Goal: Check status: Check status

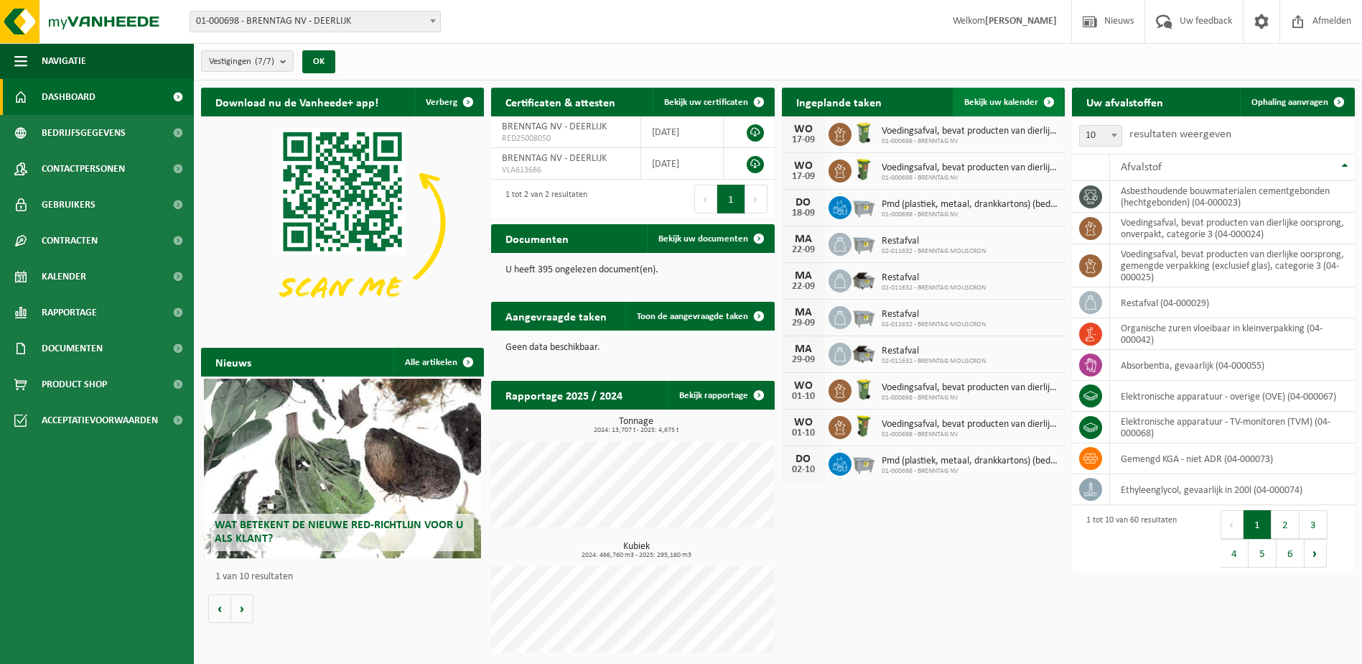
click at [1007, 101] on span "Bekijk uw kalender" at bounding box center [1001, 102] width 74 height 9
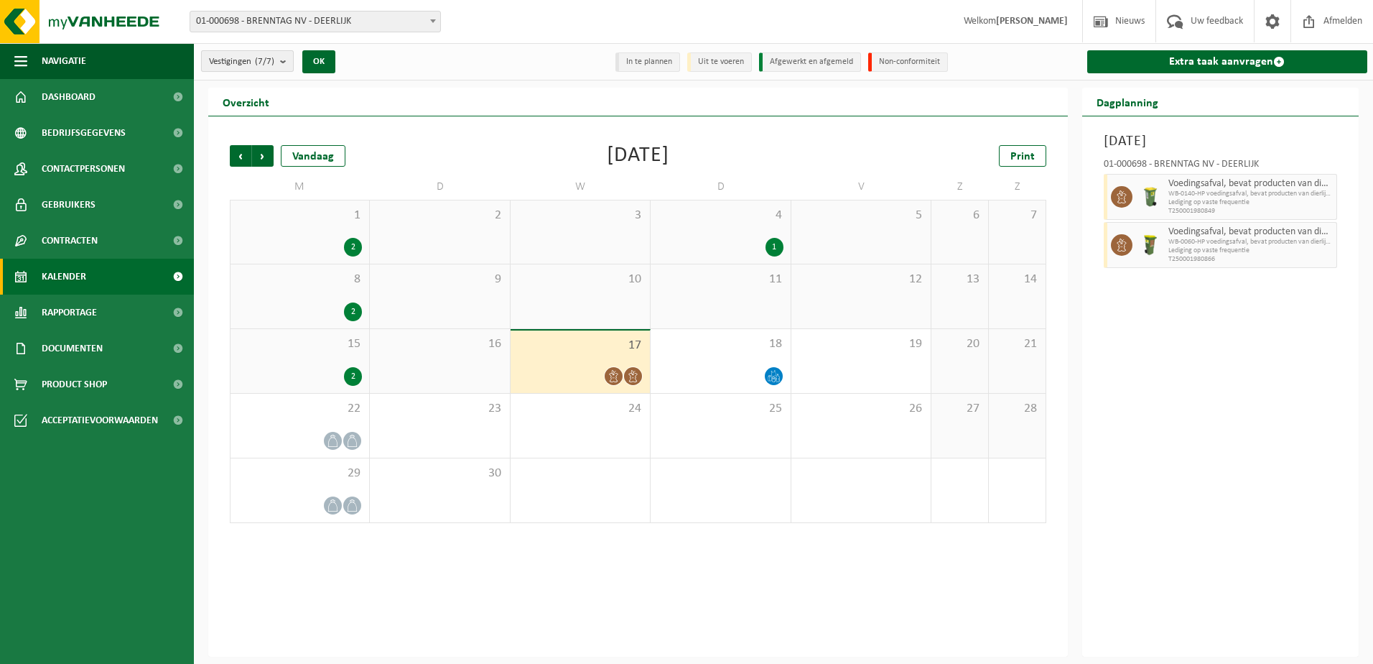
click at [282, 62] on b "submit" at bounding box center [286, 61] width 13 height 20
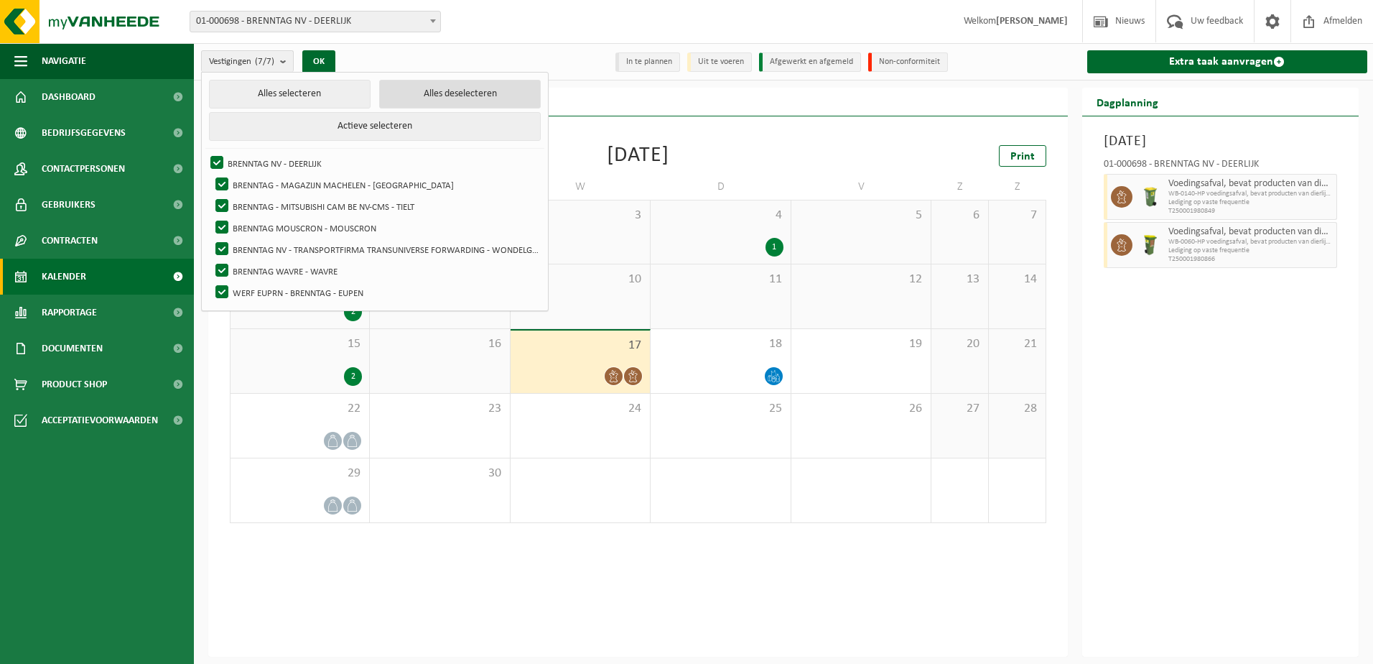
click at [409, 94] on button "Alles deselecteren" at bounding box center [460, 94] width 162 height 29
checkbox input "false"
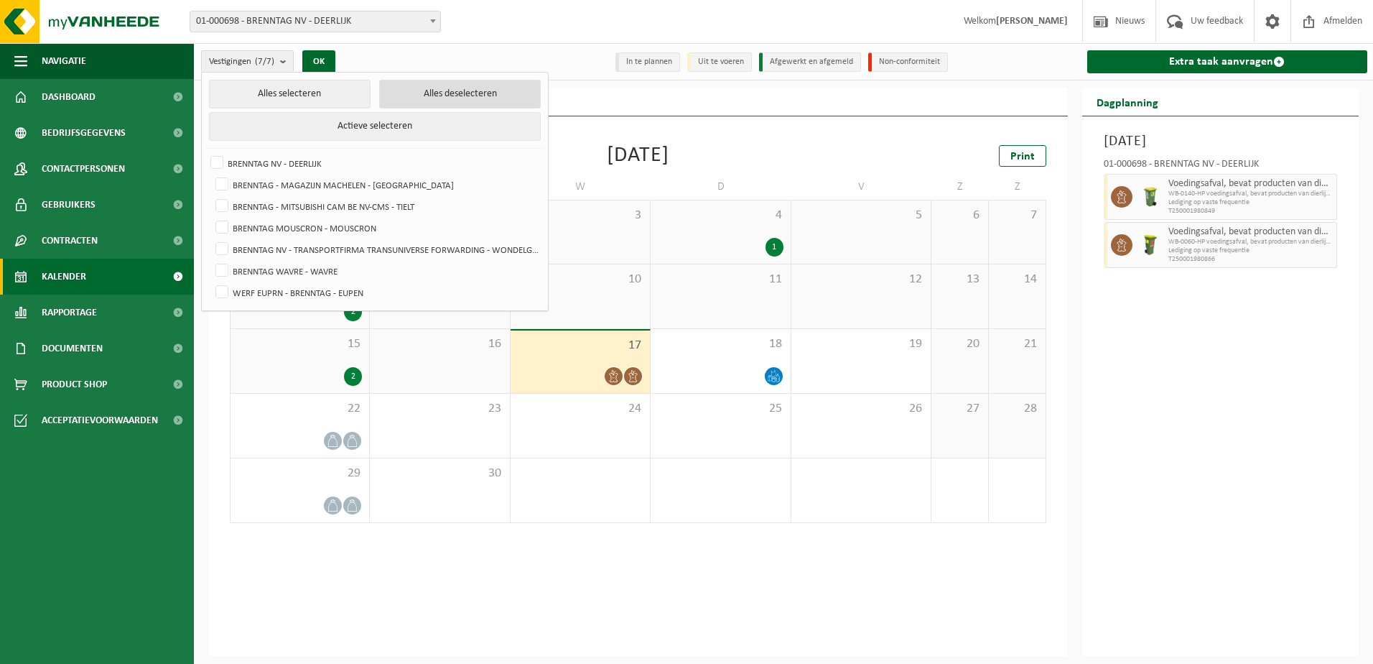
checkbox input "false"
click at [216, 159] on label "BRENNTAG NV - DEERLIJK" at bounding box center [374, 163] width 332 height 22
click at [205, 152] on input "BRENNTAG NV - DEERLIJK" at bounding box center [205, 152] width 1 height 1
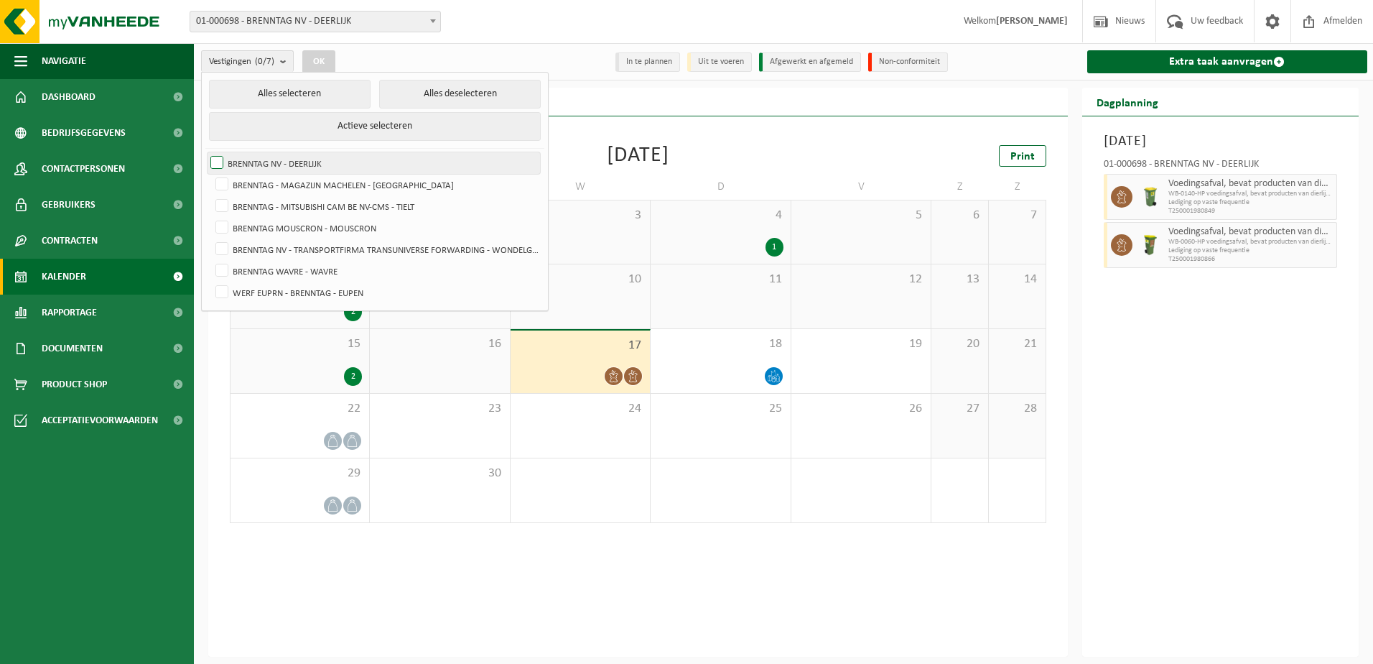
checkbox input "true"
click at [323, 54] on button "OK" at bounding box center [318, 61] width 33 height 23
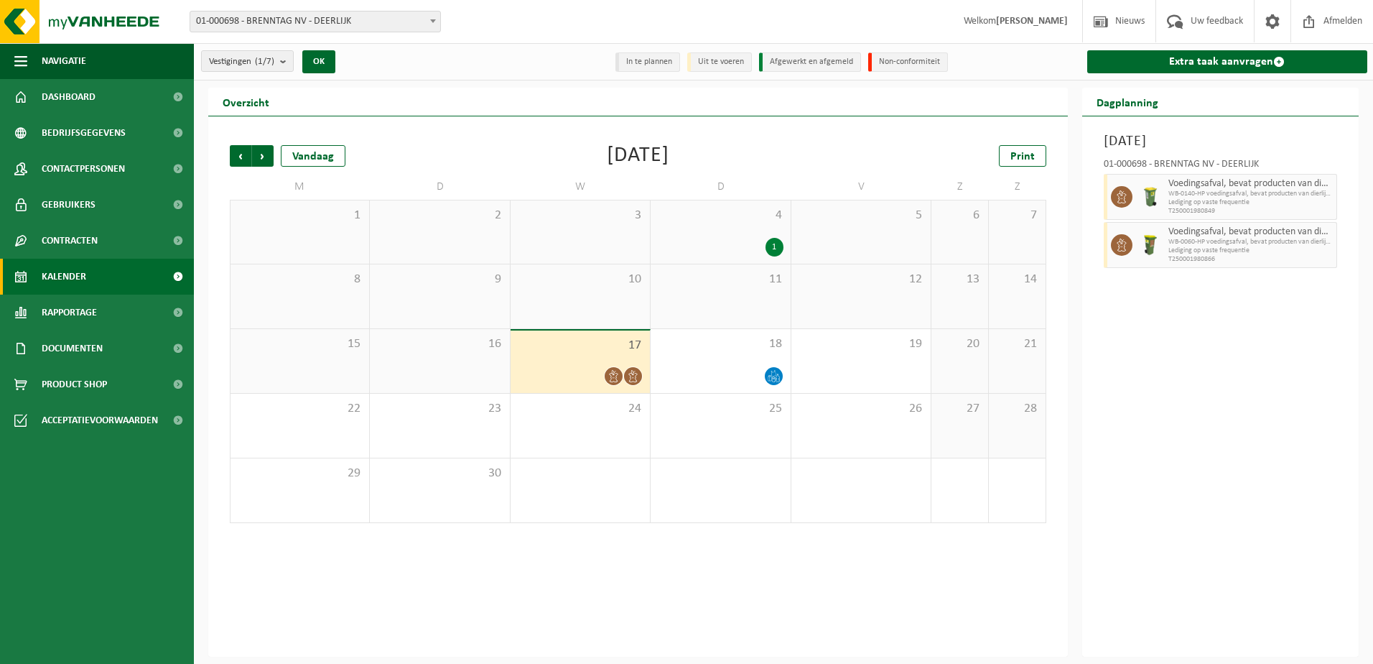
click at [633, 377] on icon at bounding box center [633, 376] width 9 height 12
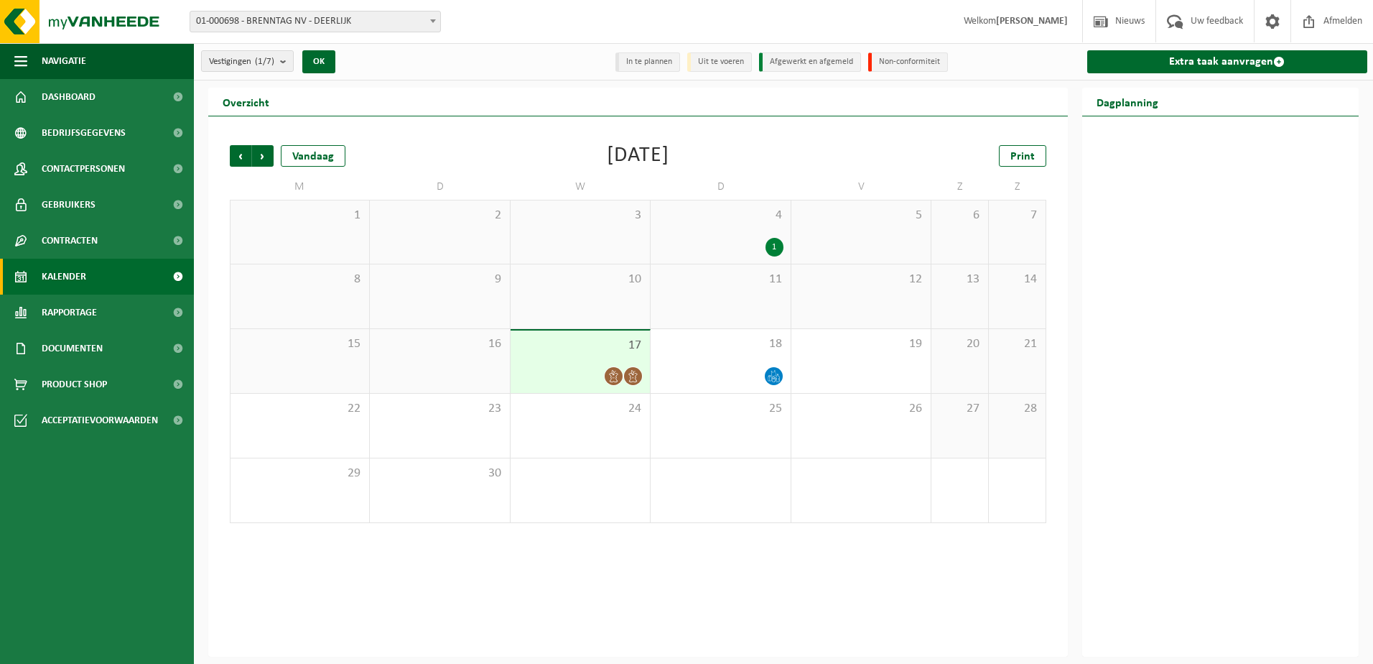
click at [616, 376] on icon at bounding box center [614, 376] width 12 height 12
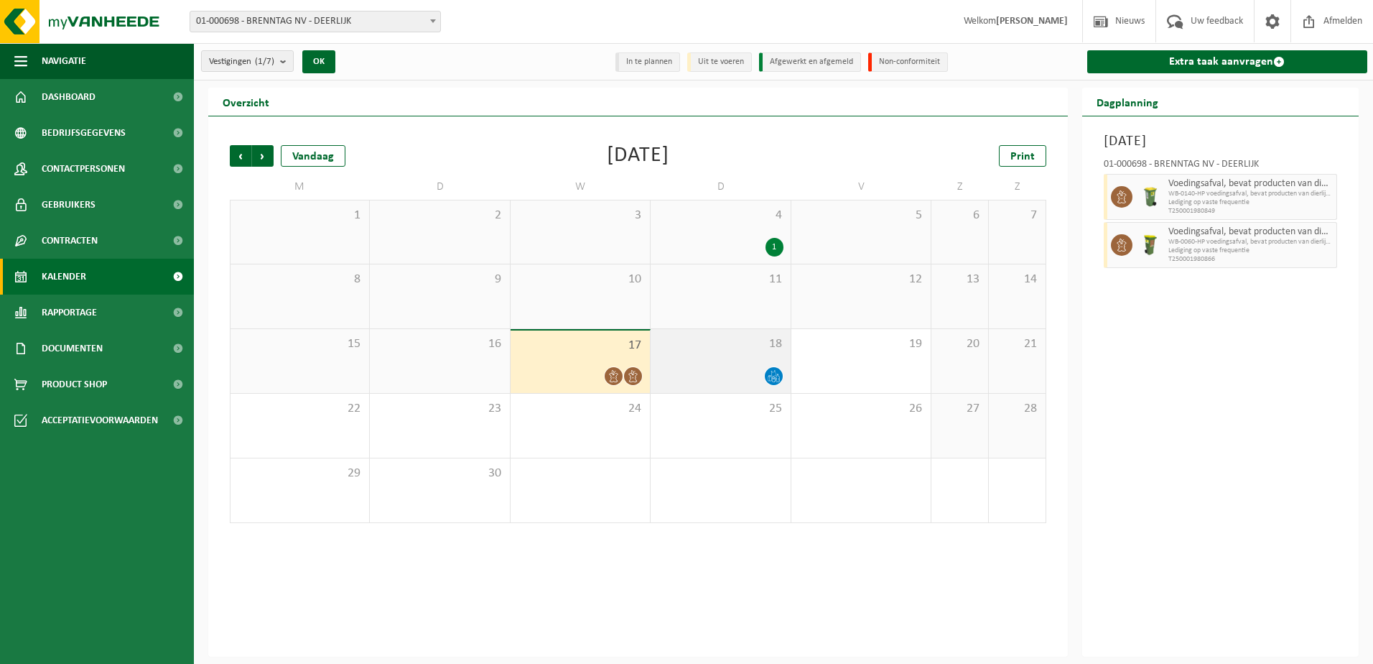
click at [741, 371] on div at bounding box center [720, 375] width 125 height 19
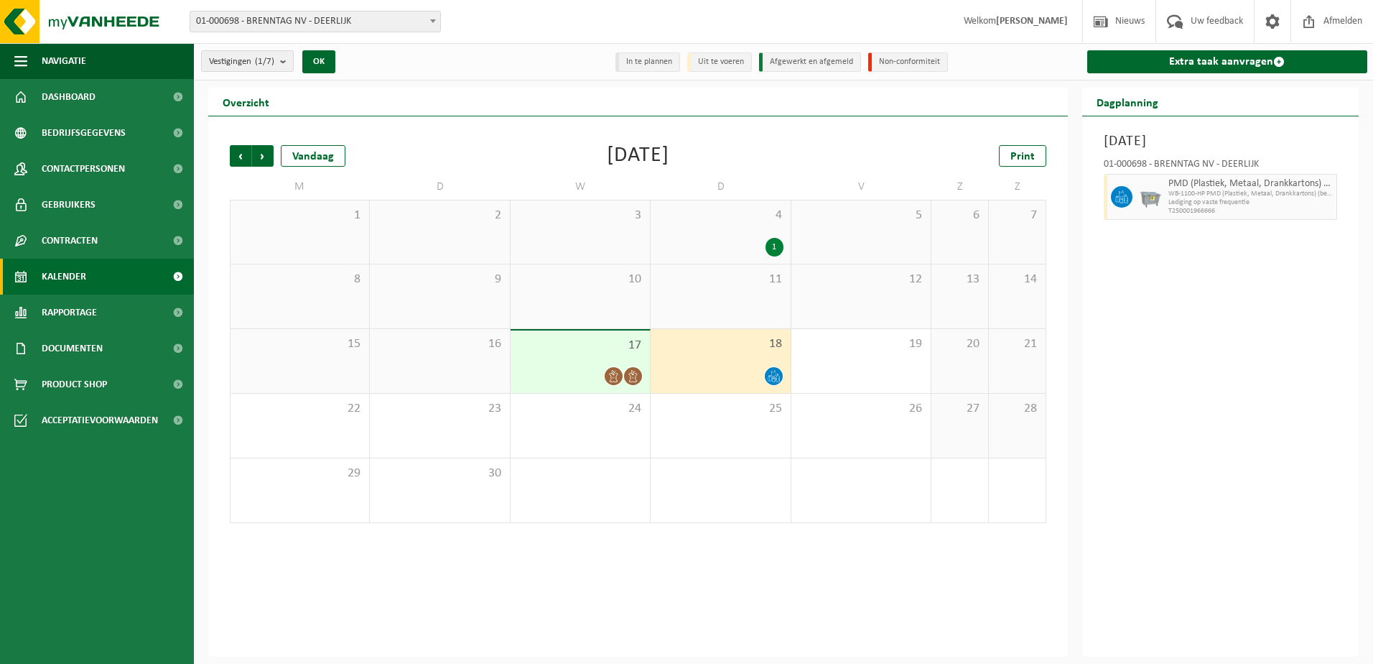
click at [713, 376] on div at bounding box center [720, 375] width 125 height 19
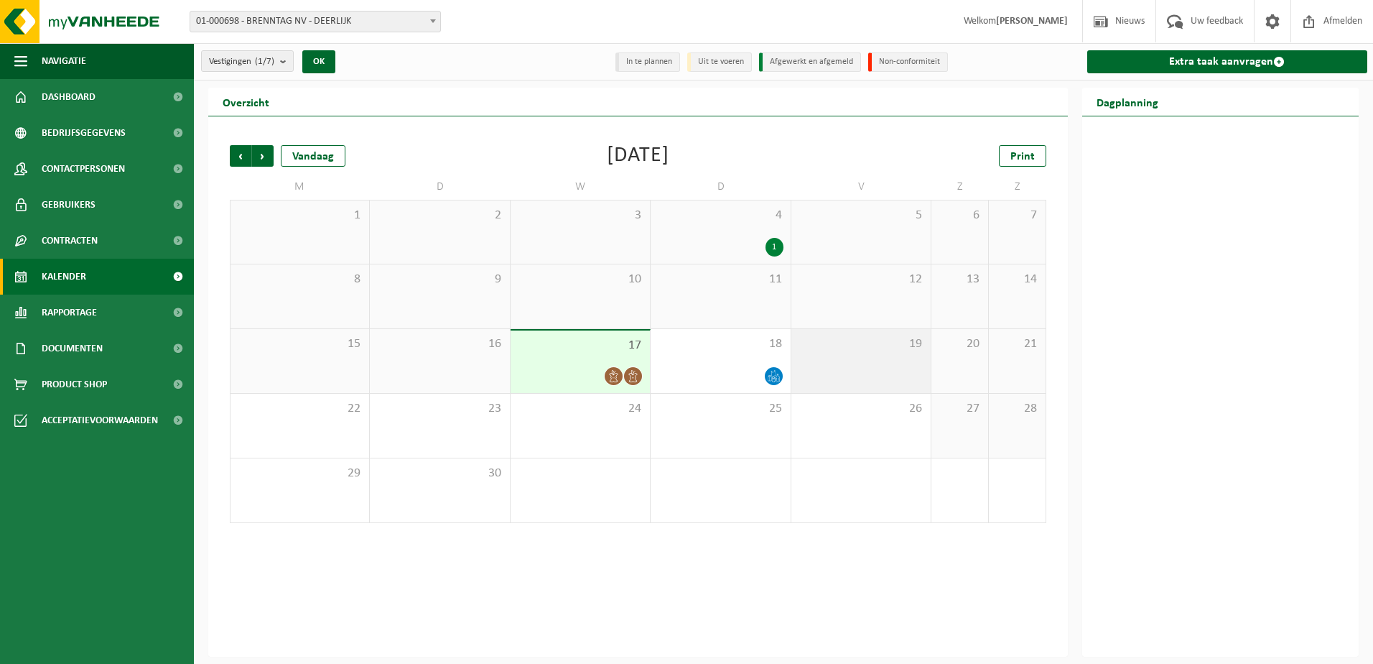
click at [842, 363] on div "19" at bounding box center [860, 361] width 139 height 64
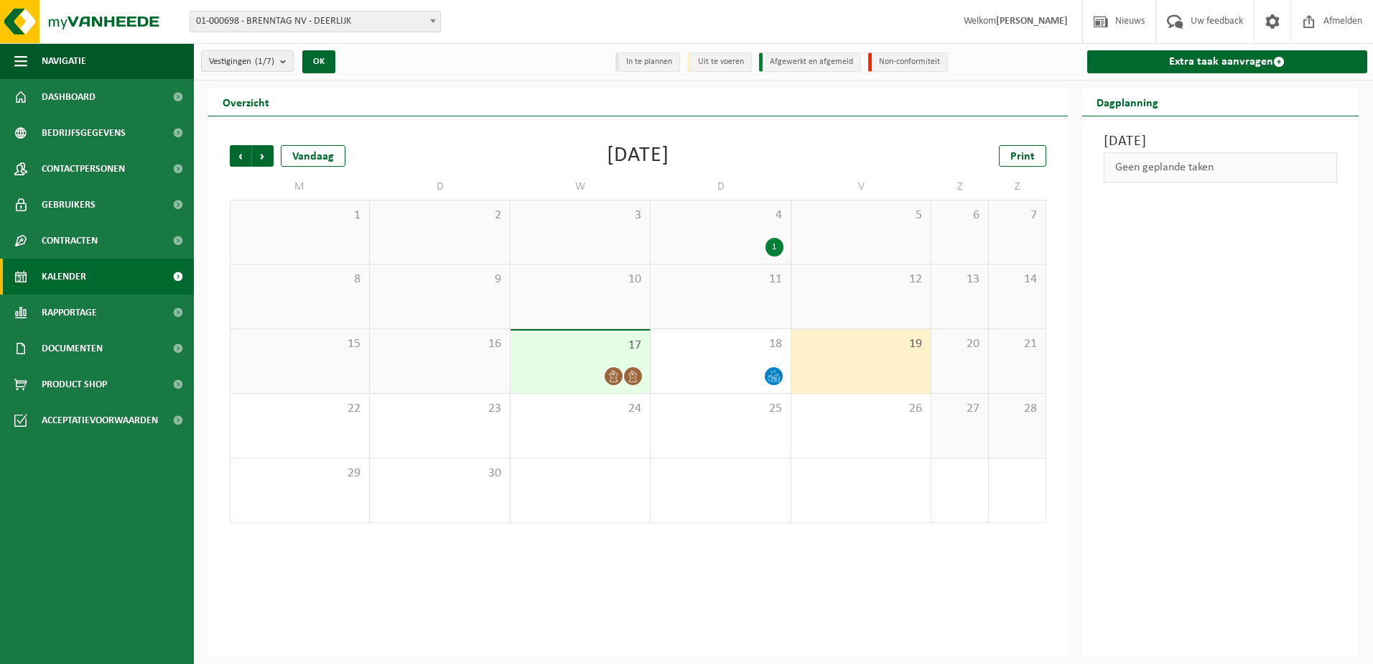
click at [771, 244] on div "1" at bounding box center [774, 247] width 18 height 19
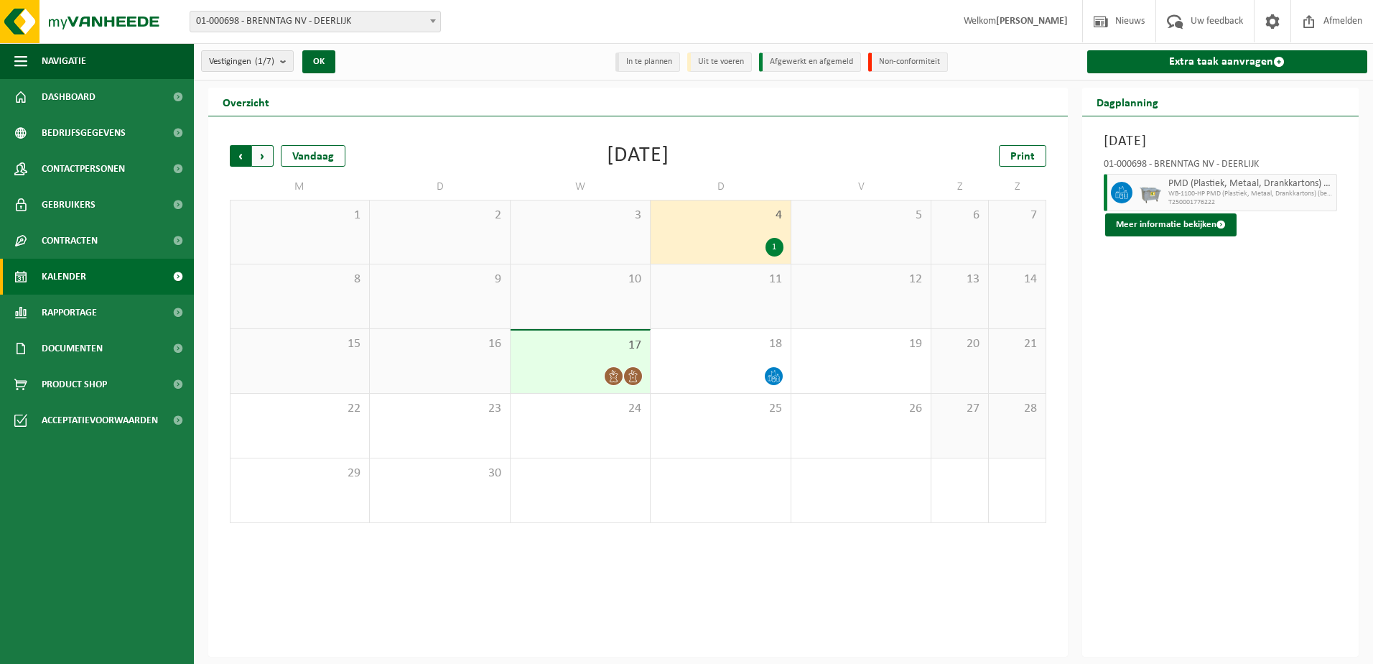
click at [263, 156] on span "Volgende" at bounding box center [263, 156] width 22 height 22
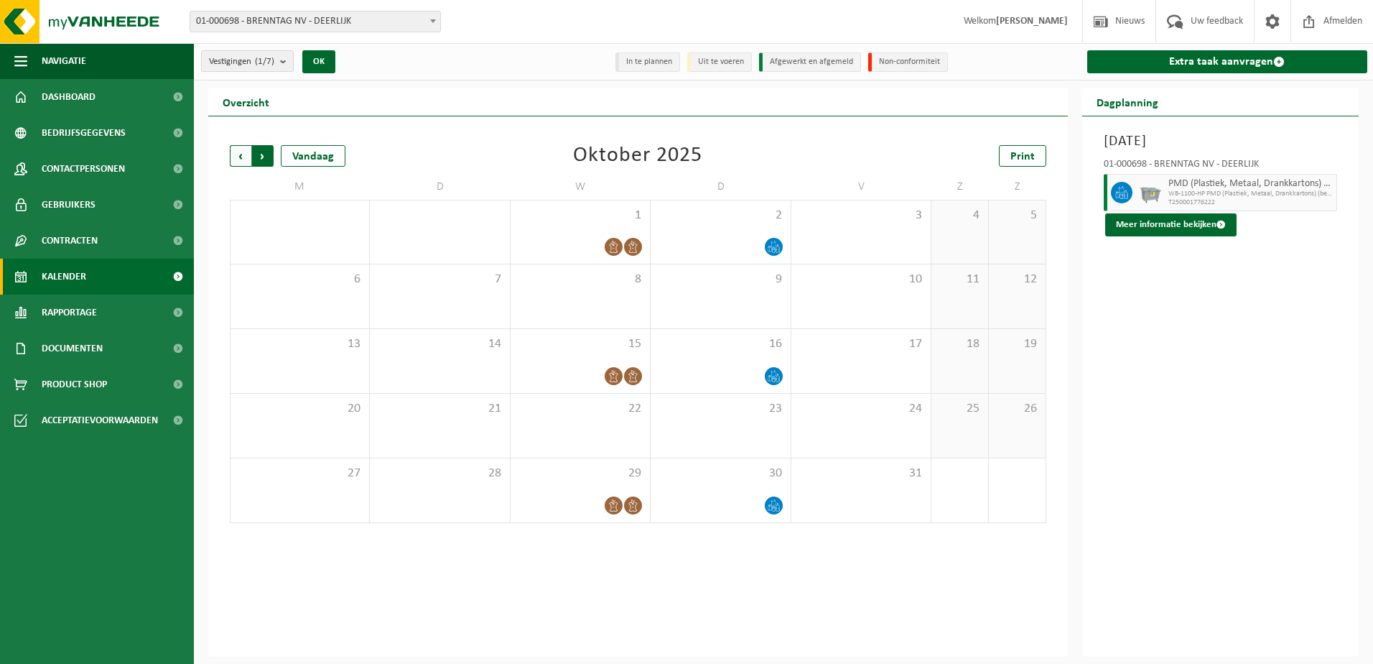
click at [236, 160] on span "Vorige" at bounding box center [241, 156] width 22 height 22
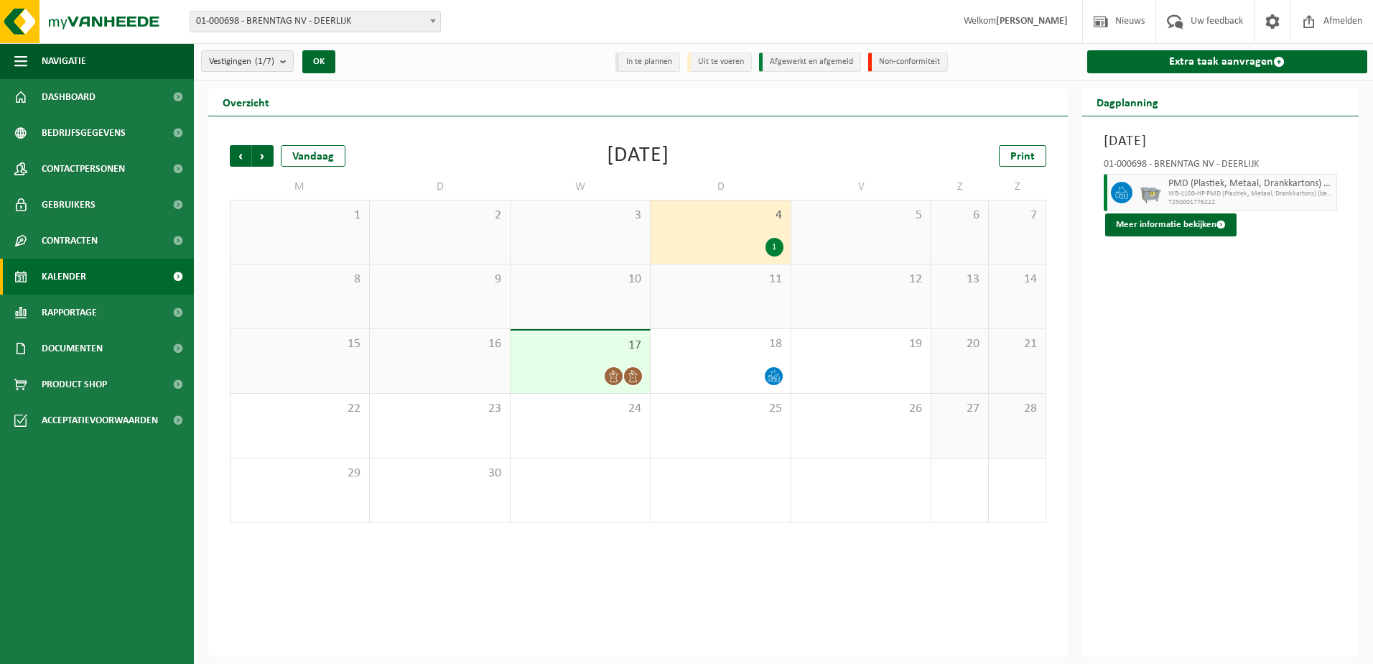
click at [236, 160] on span "Vorige" at bounding box center [241, 156] width 22 height 22
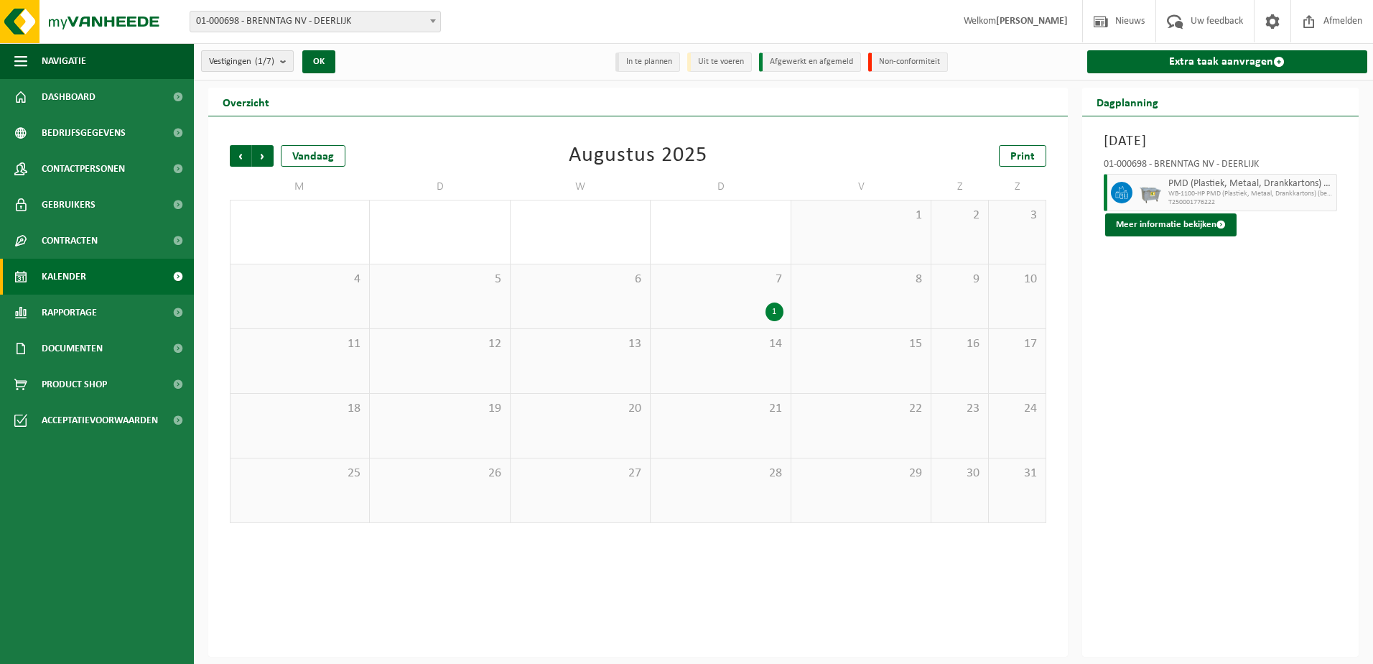
click at [271, 66] on count "(1/7)" at bounding box center [264, 61] width 19 height 9
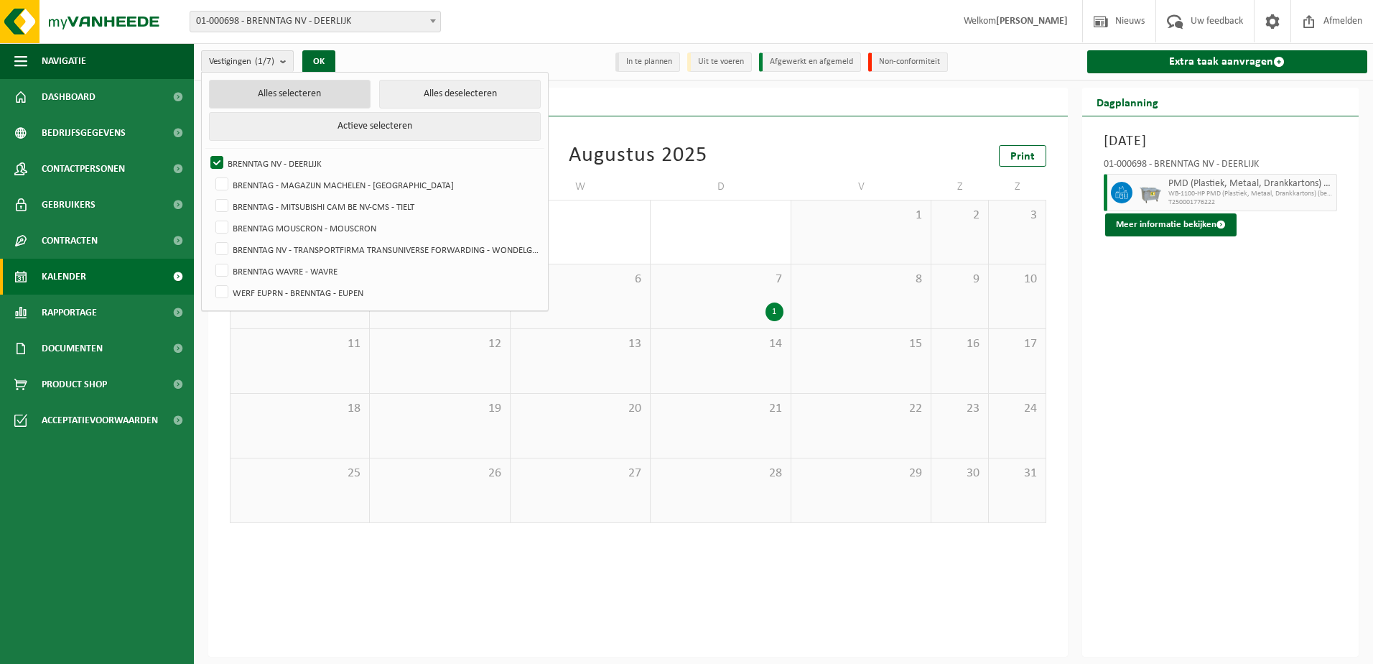
click at [277, 96] on button "Alles selecteren" at bounding box center [290, 94] width 162 height 29
checkbox input "true"
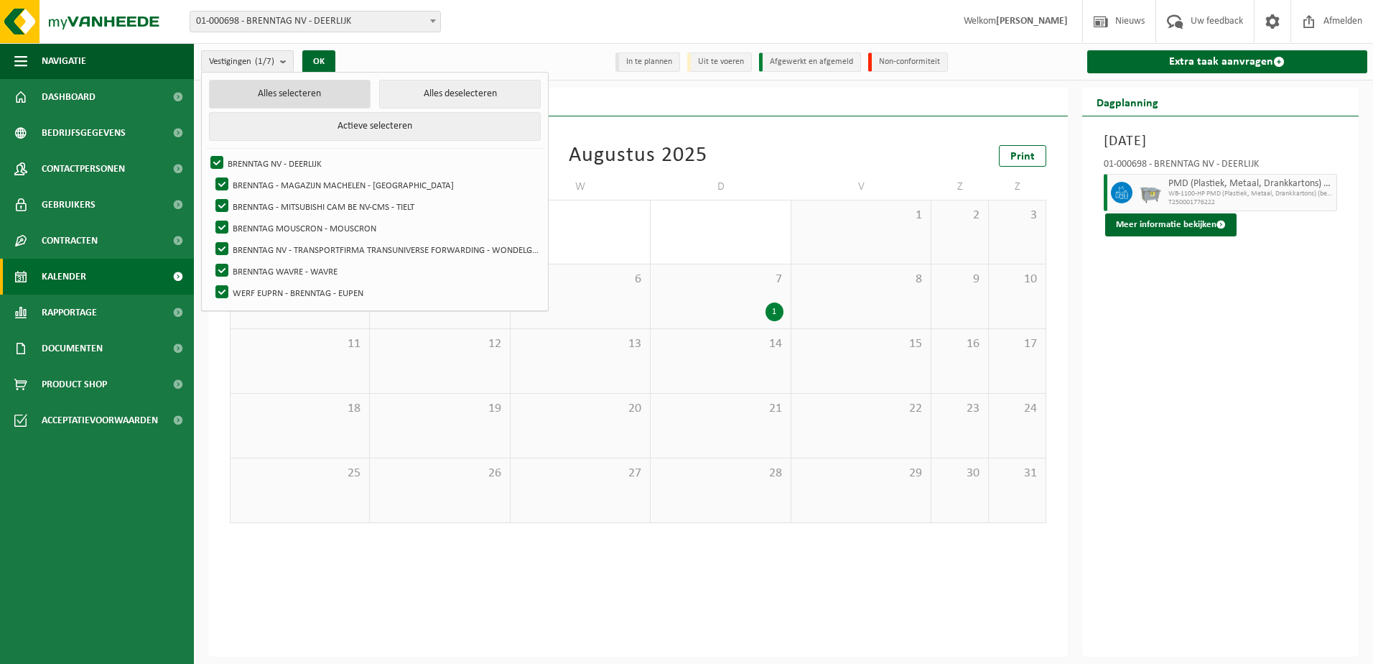
checkbox input "true"
click at [316, 61] on button "OK" at bounding box center [318, 61] width 33 height 23
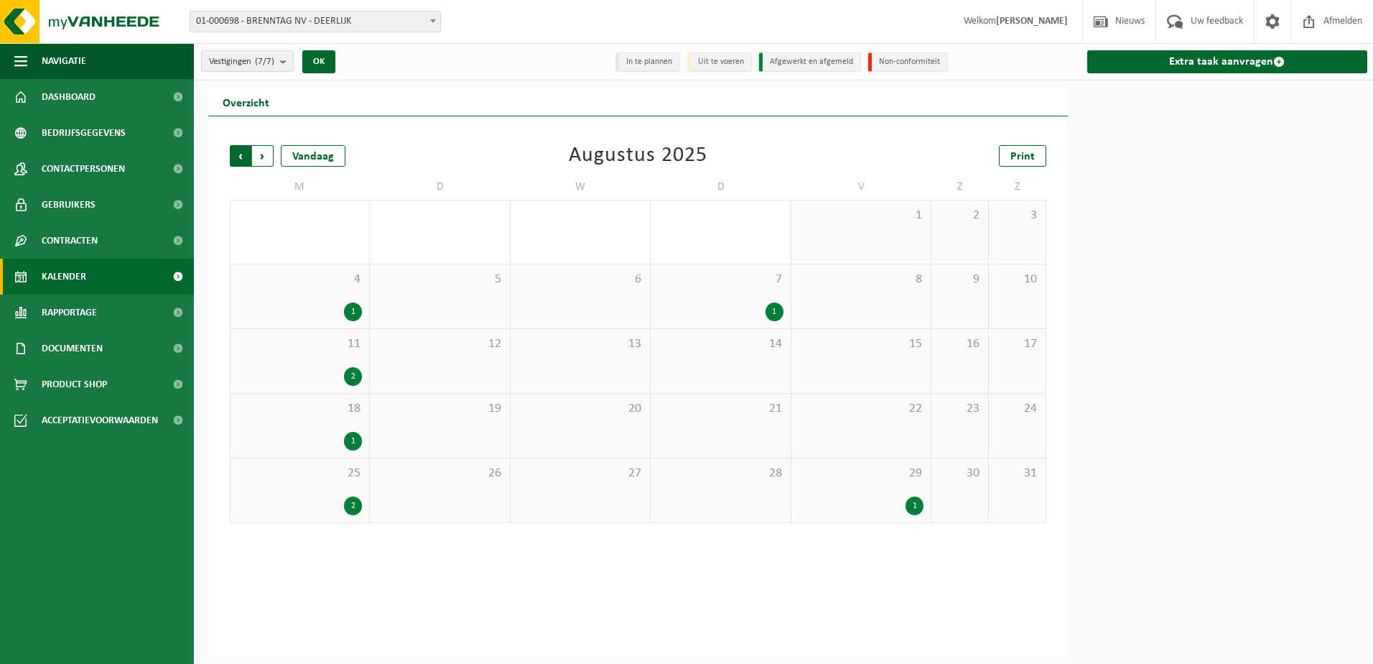
click at [264, 157] on span "Volgende" at bounding box center [263, 156] width 22 height 22
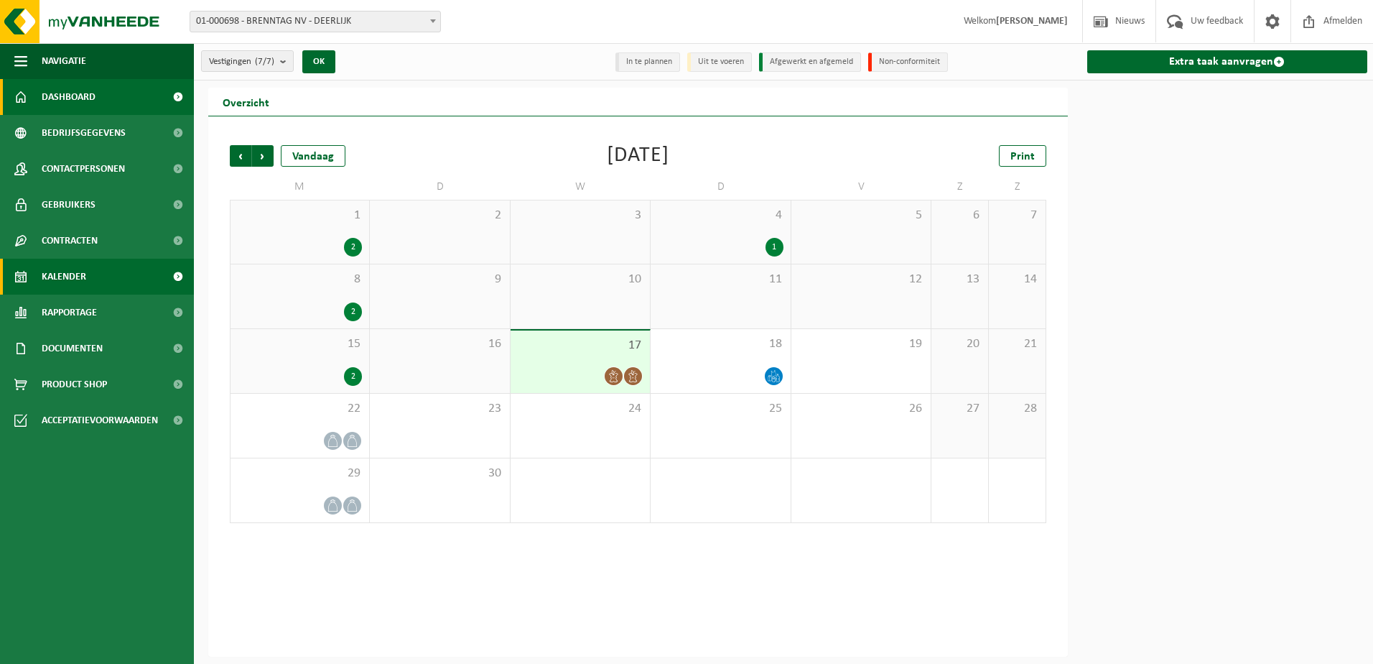
click at [100, 101] on link "Dashboard" at bounding box center [97, 97] width 194 height 36
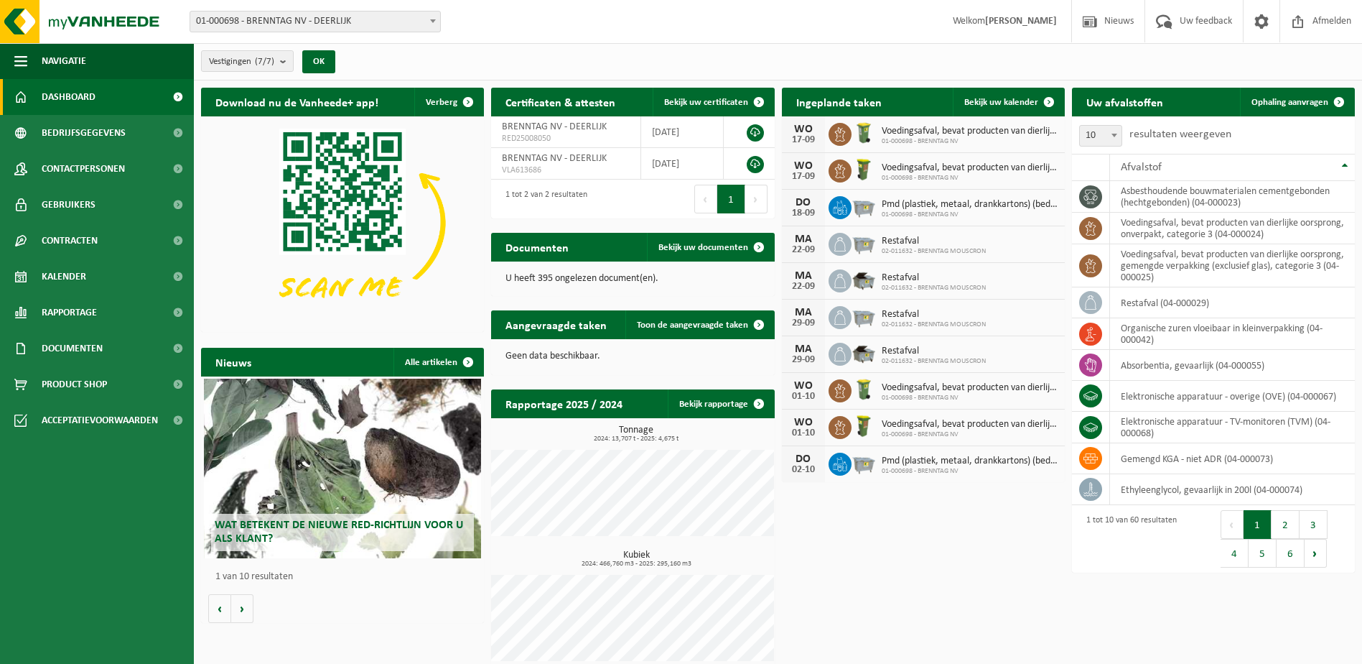
scroll to position [11, 0]
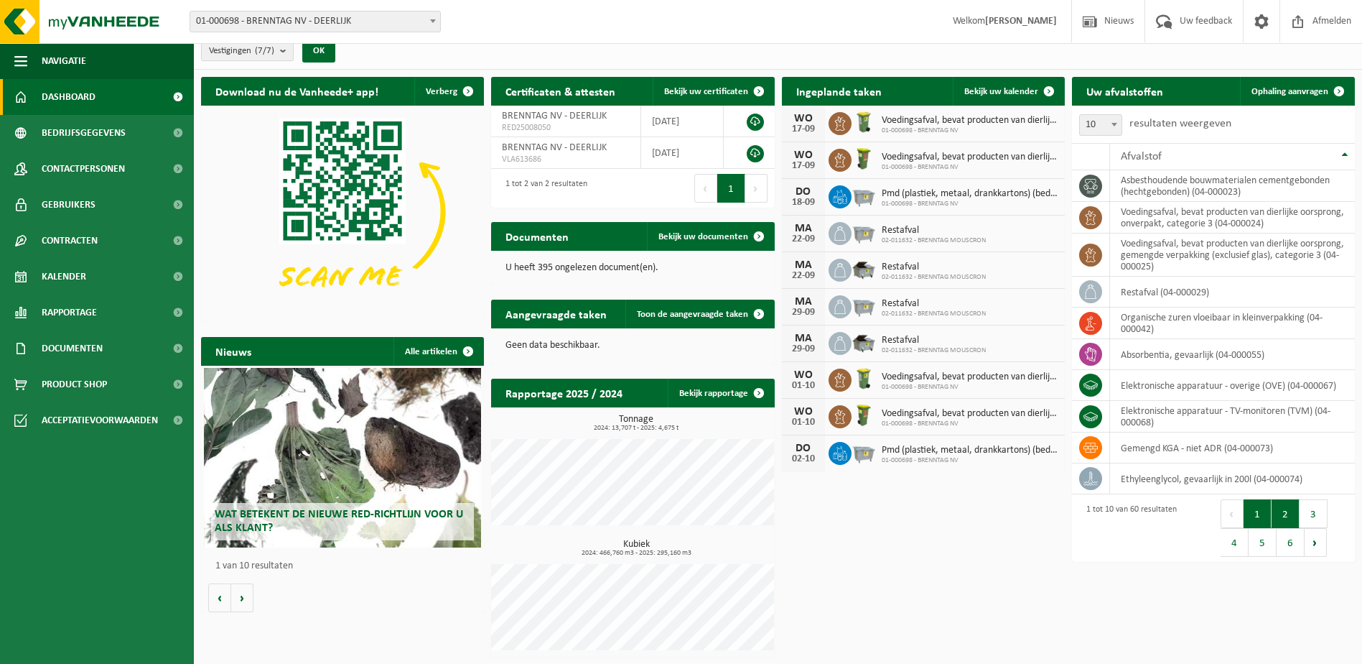
click at [1285, 520] on button "2" at bounding box center [1286, 513] width 28 height 29
